Goal: Find specific page/section: Find specific page/section

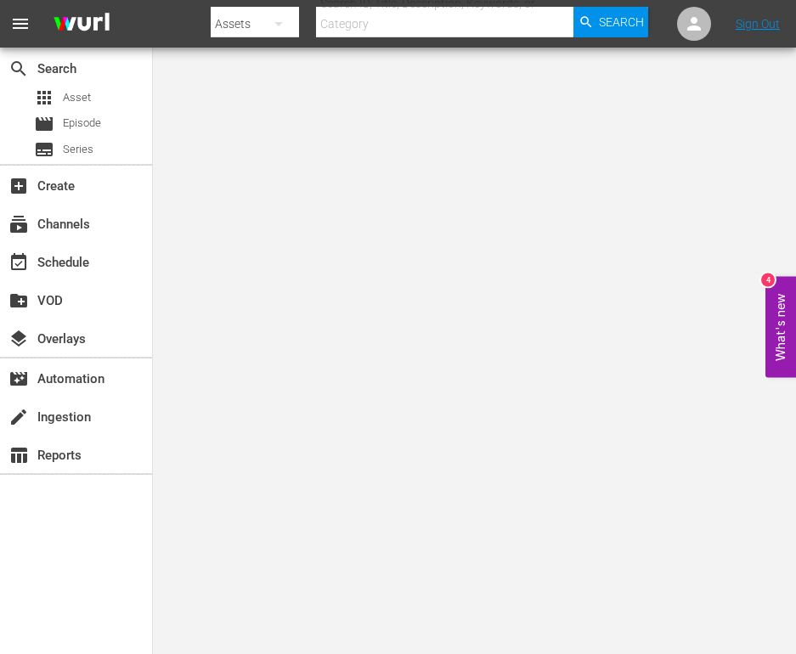
click at [22, 21] on span "menu" at bounding box center [20, 24] width 20 height 20
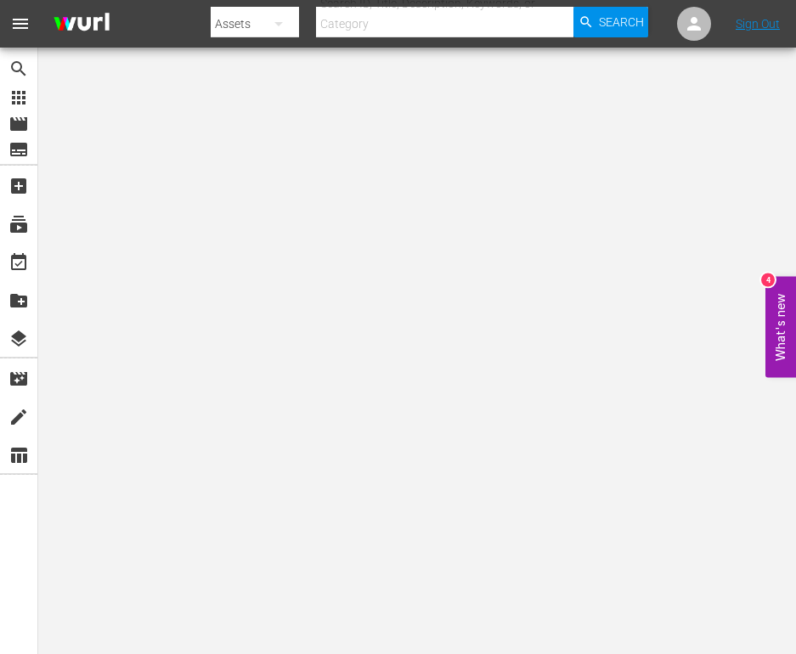
click at [22, 21] on span "menu" at bounding box center [20, 24] width 20 height 20
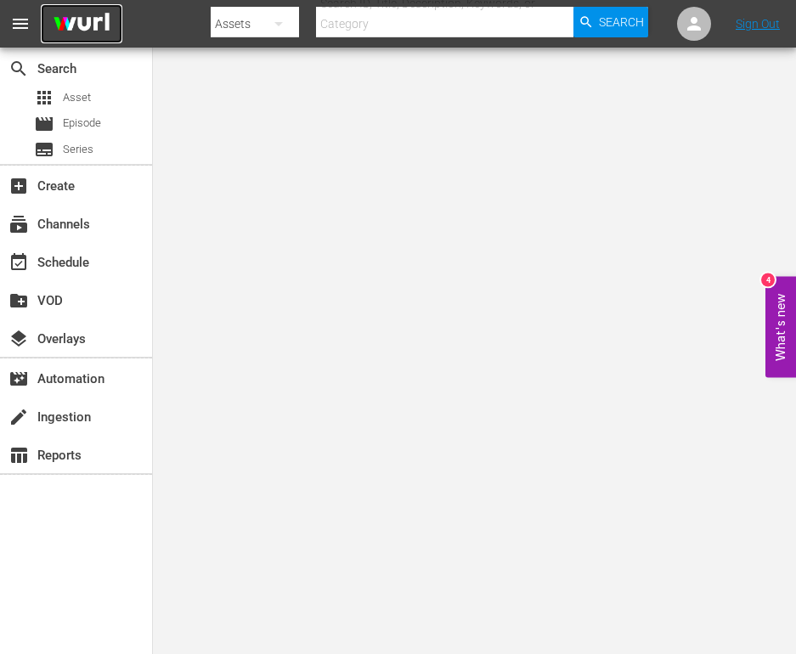
click at [77, 19] on img at bounding box center [82, 24] width 82 height 40
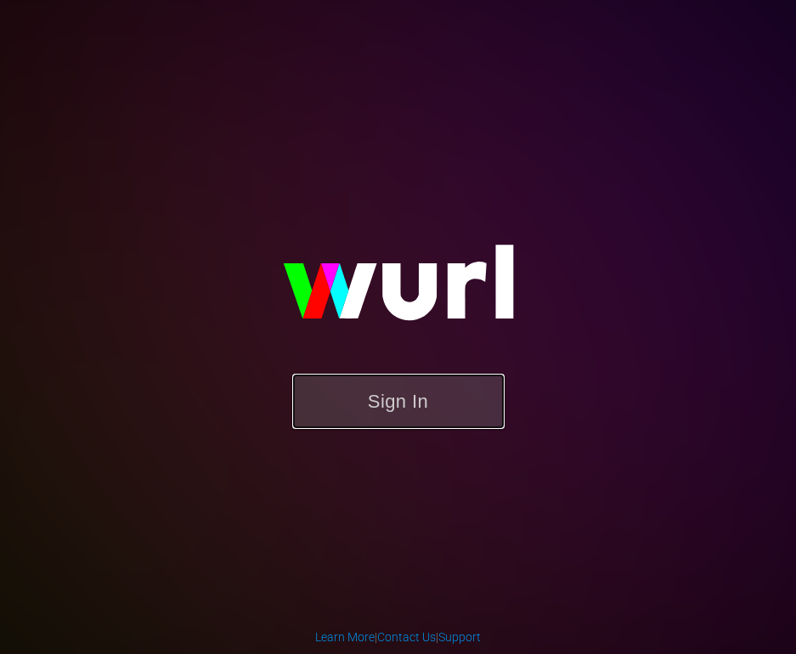
click at [389, 391] on button "Sign In" at bounding box center [398, 401] width 212 height 55
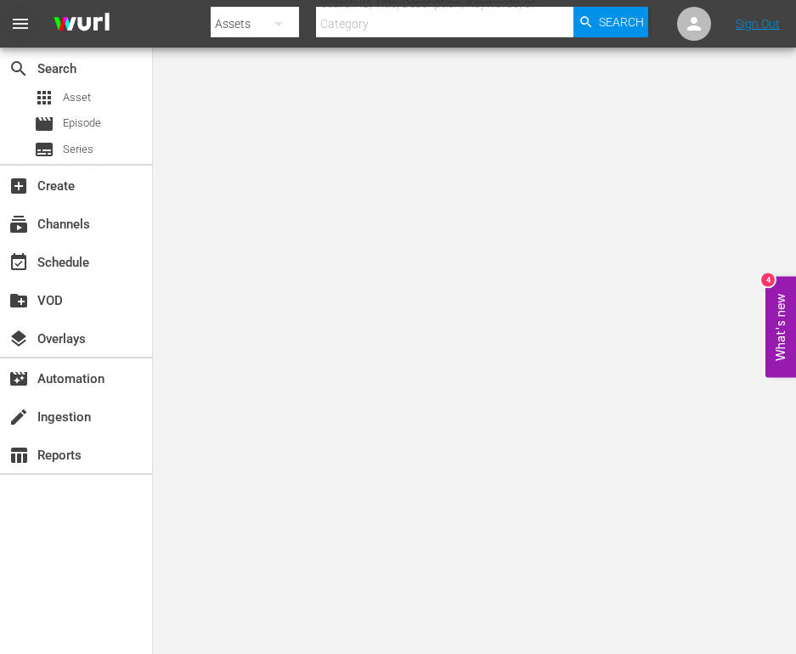
click at [22, 21] on span "menu" at bounding box center [20, 24] width 20 height 20
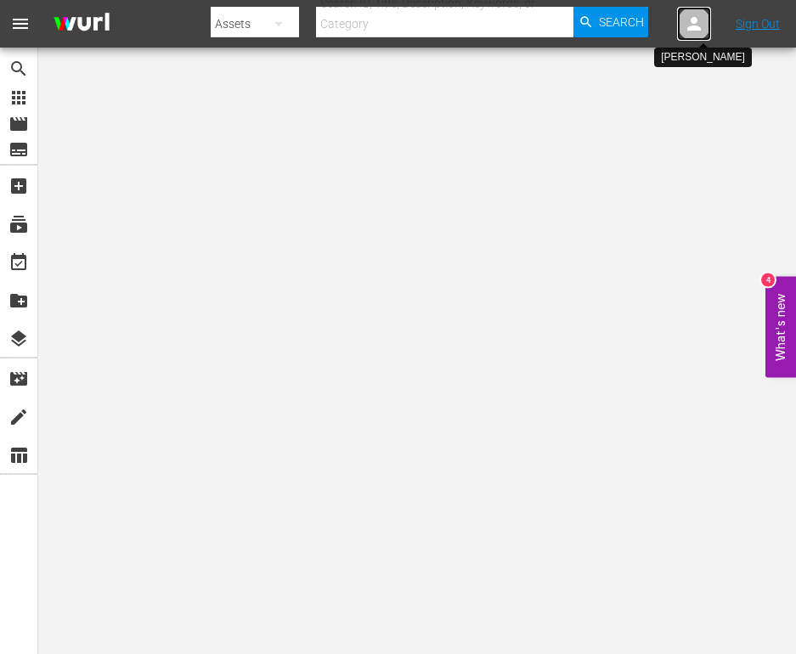
click at [688, 20] on icon at bounding box center [694, 24] width 20 height 20
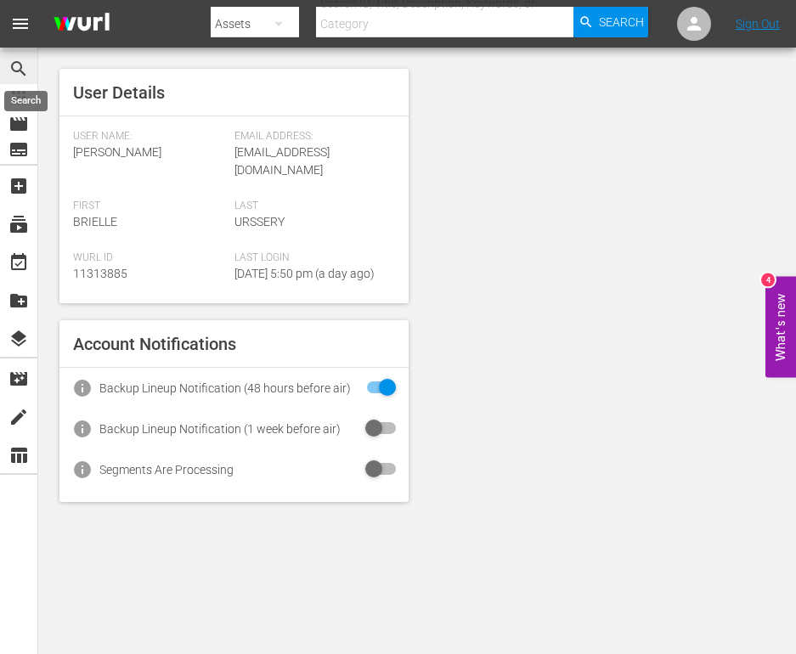
click at [22, 70] on span "search" at bounding box center [18, 69] width 20 height 20
